Goal: Task Accomplishment & Management: Use online tool/utility

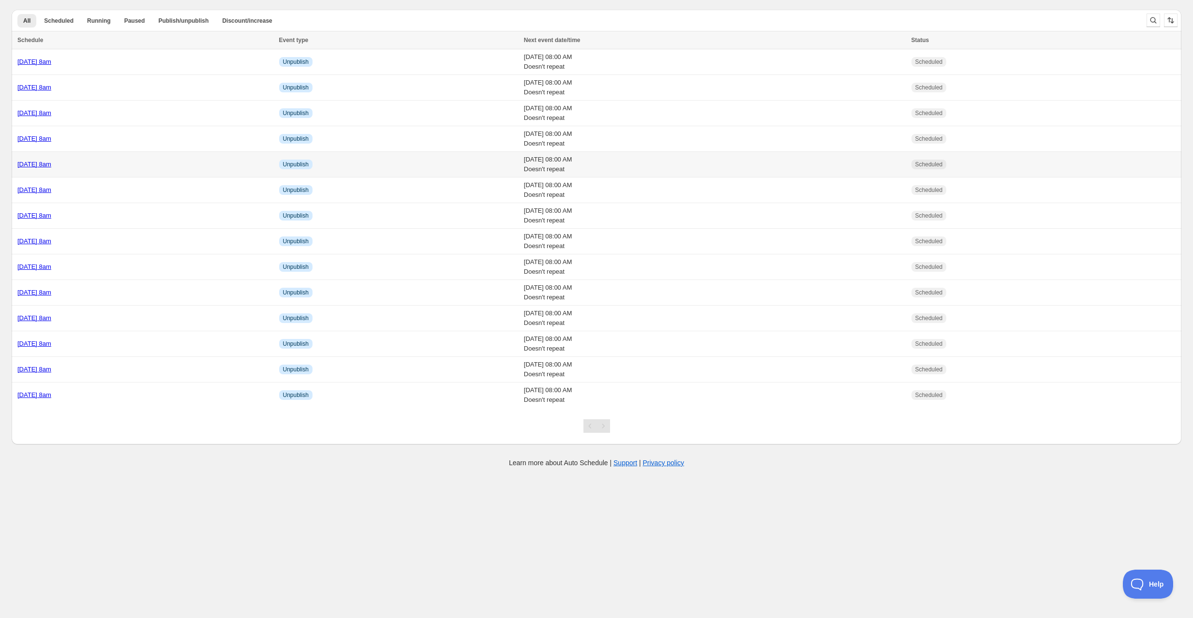
click at [144, 166] on div "[DATE] 8am" at bounding box center [145, 165] width 256 height 10
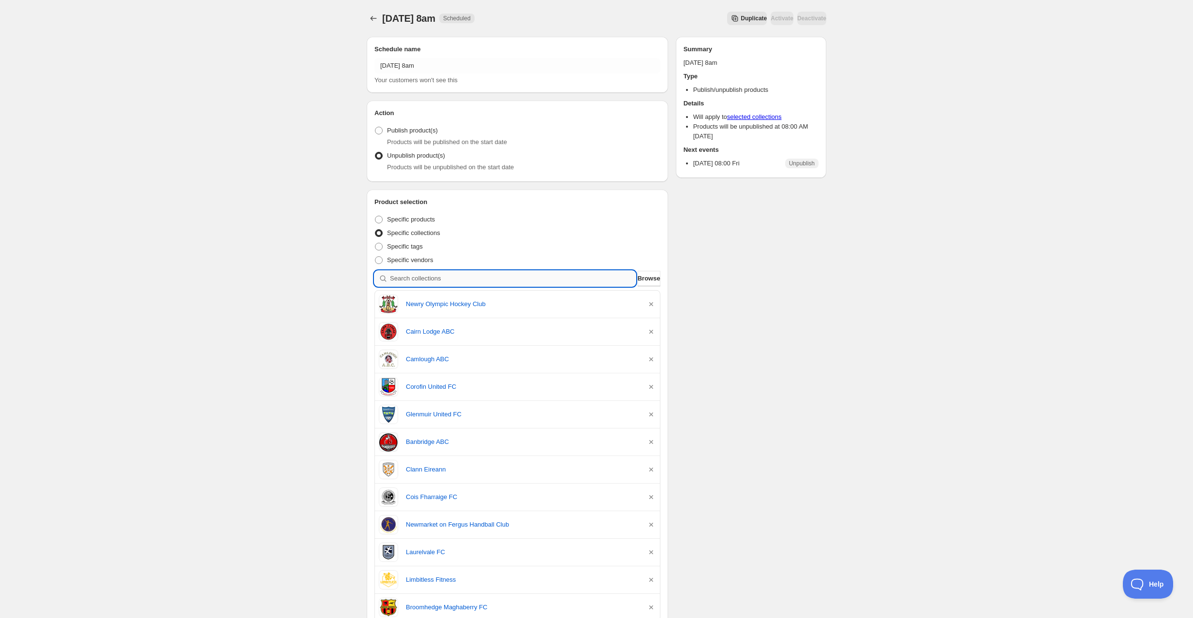
click at [504, 278] on input "search" at bounding box center [513, 278] width 246 height 15
type input "l"
